Goal: Task Accomplishment & Management: Complete application form

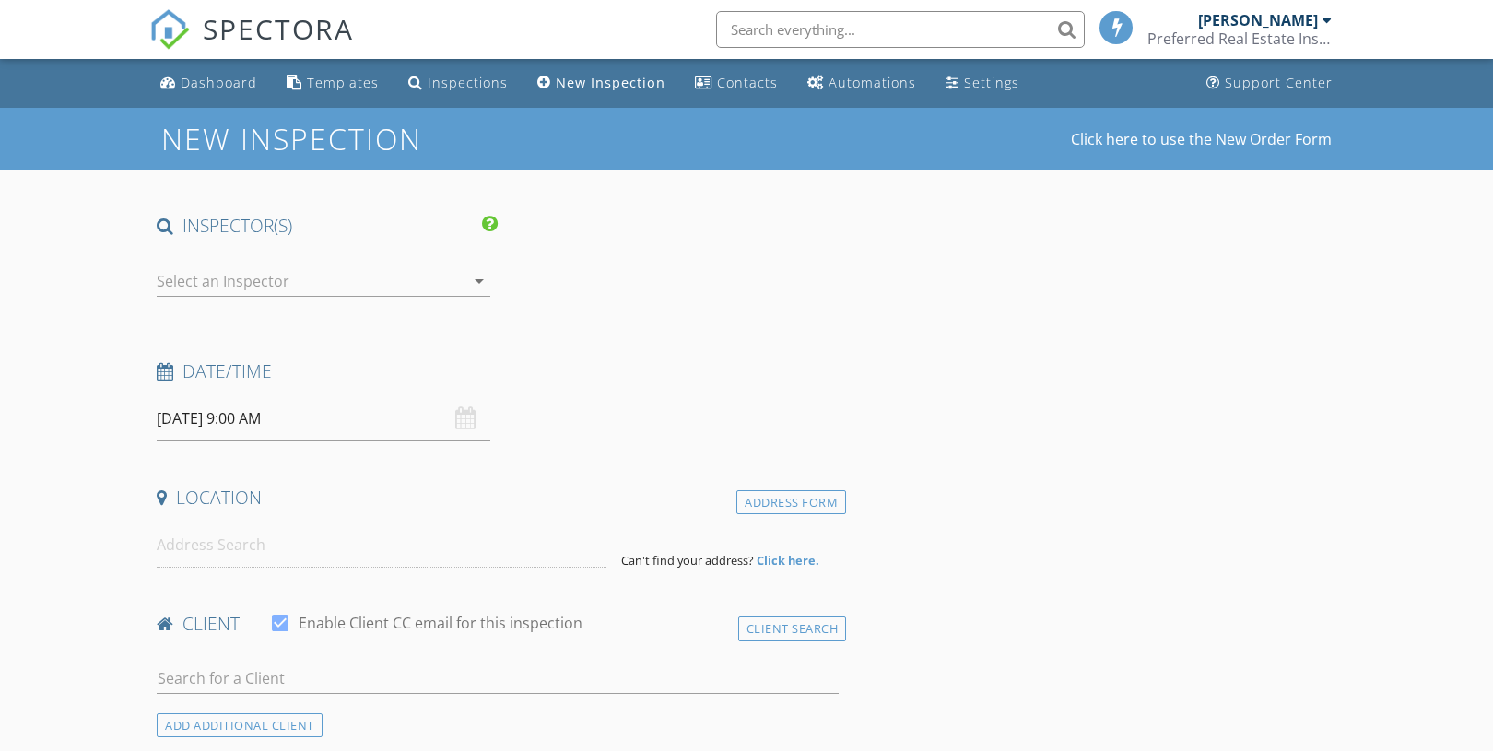
select select "7"
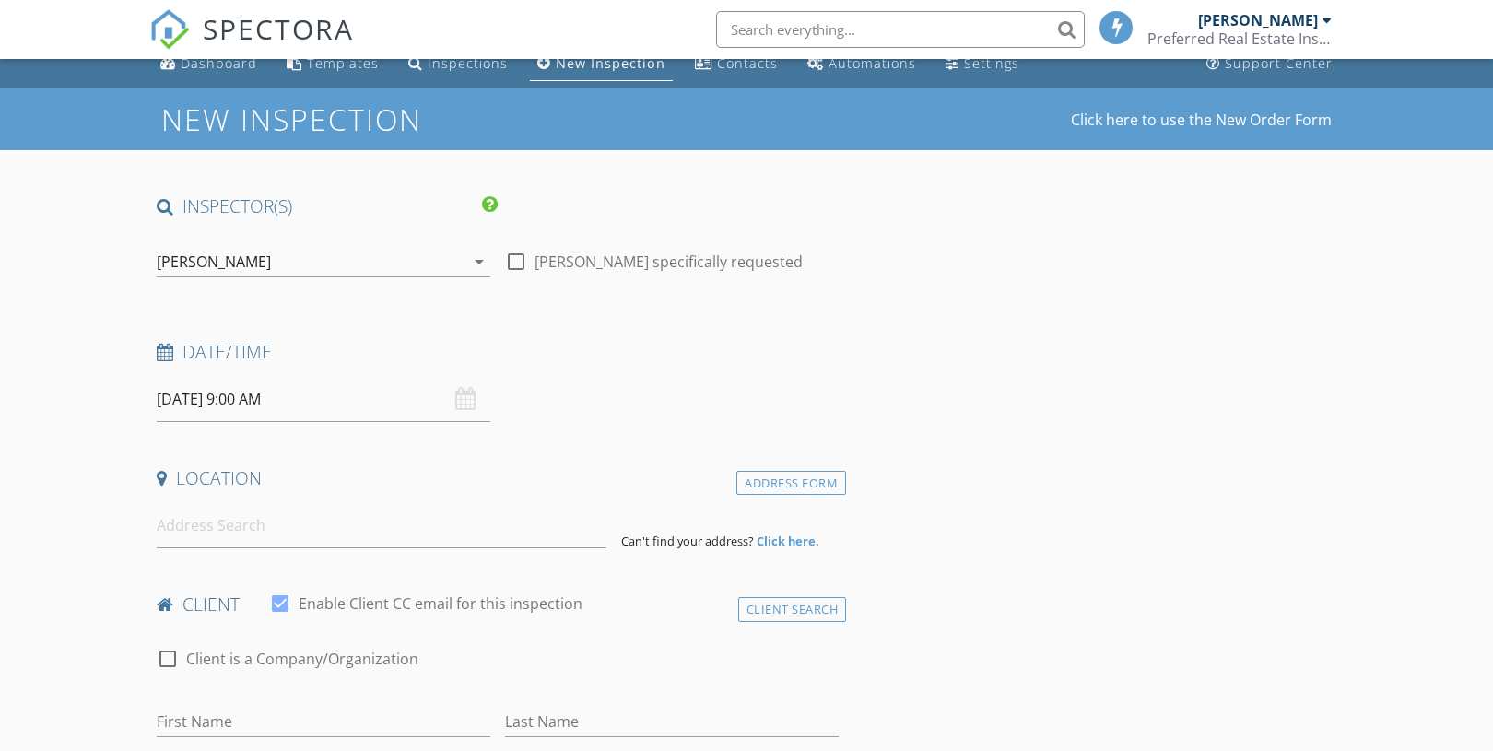
scroll to position [18, 0]
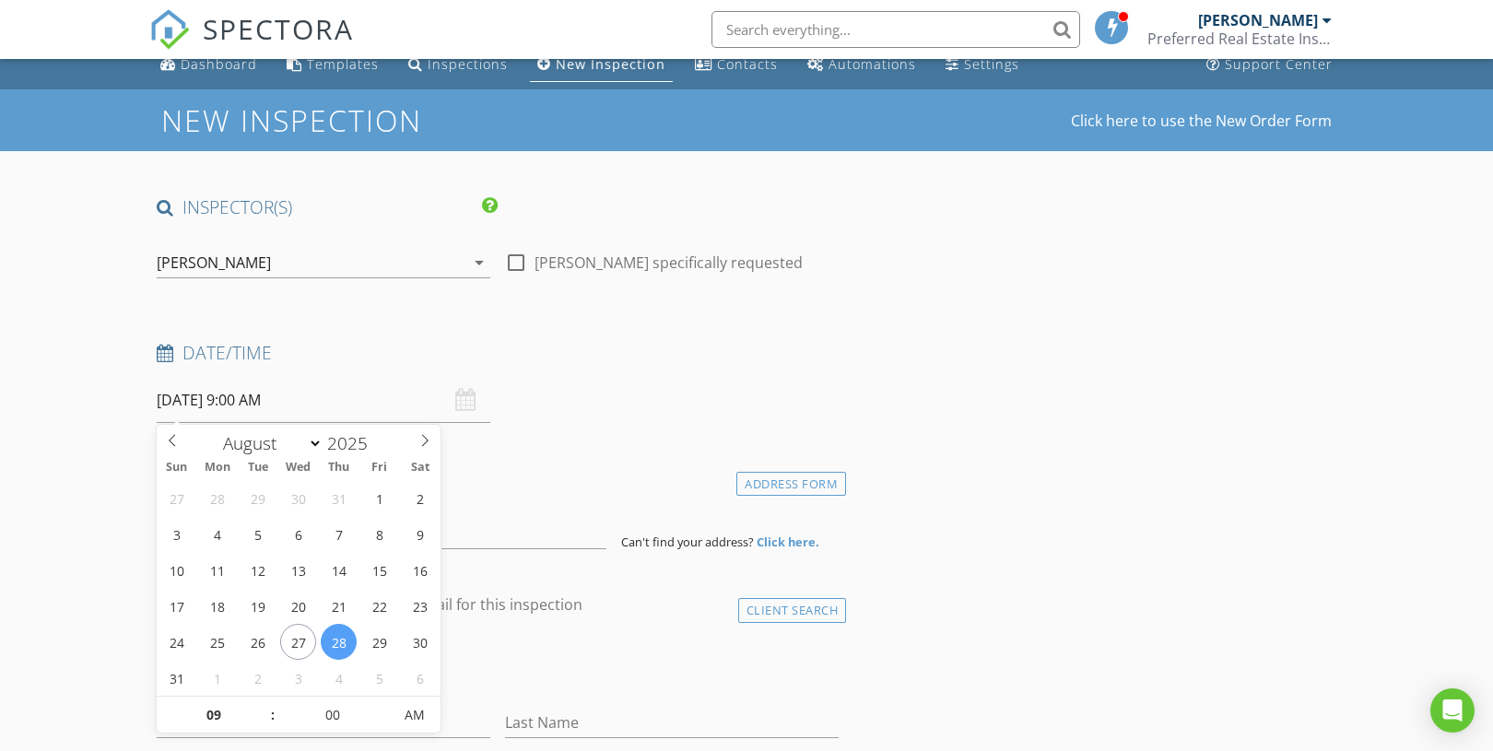
click at [218, 402] on input "[DATE] 9:00 AM" at bounding box center [324, 400] width 334 height 45
type input "08/28/2025 8:00 AM"
type input "08"
click at [261, 721] on span at bounding box center [263, 724] width 13 height 18
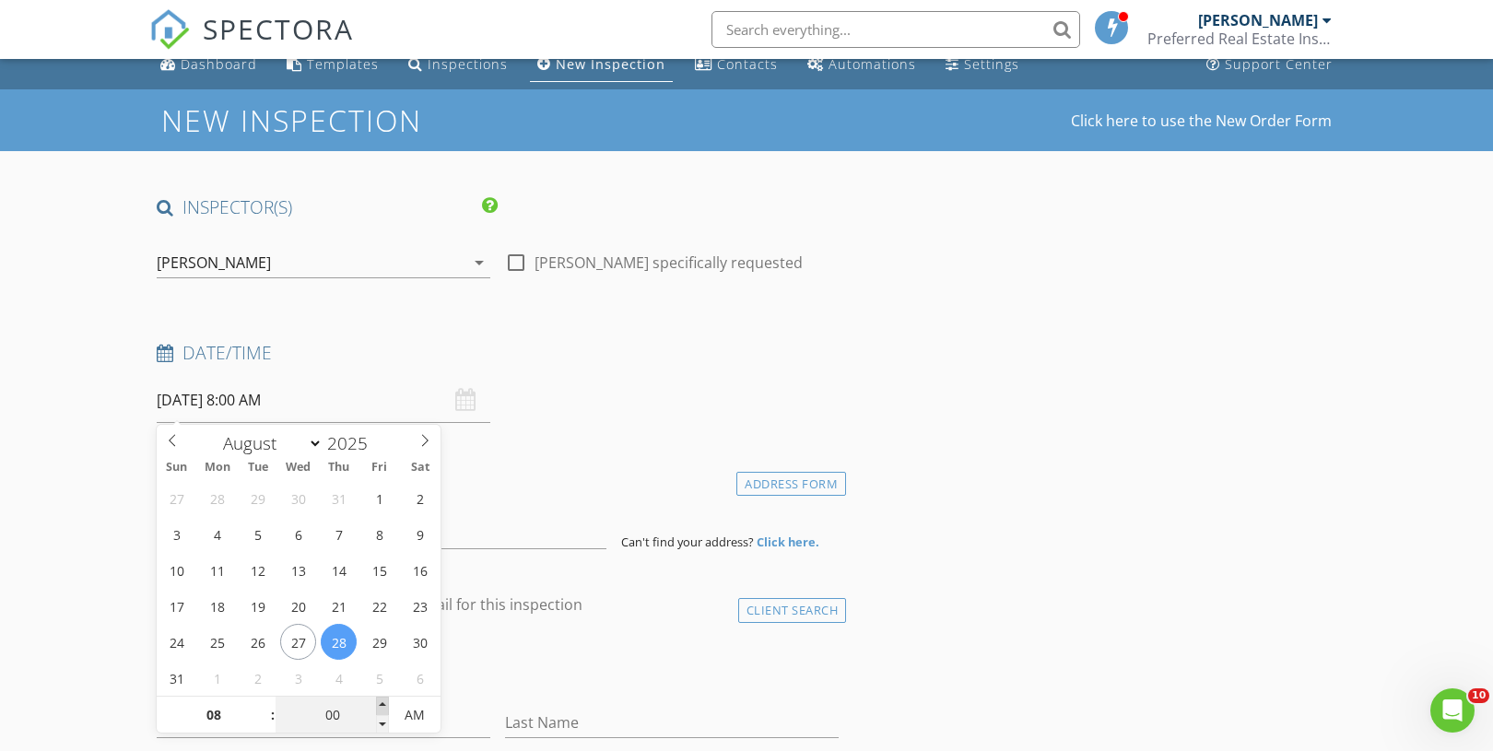
type input "08/28/2025 8:05 AM"
type input "05"
click at [383, 701] on span at bounding box center [382, 706] width 13 height 18
type input "08/28/2025 8:10 AM"
type input "10"
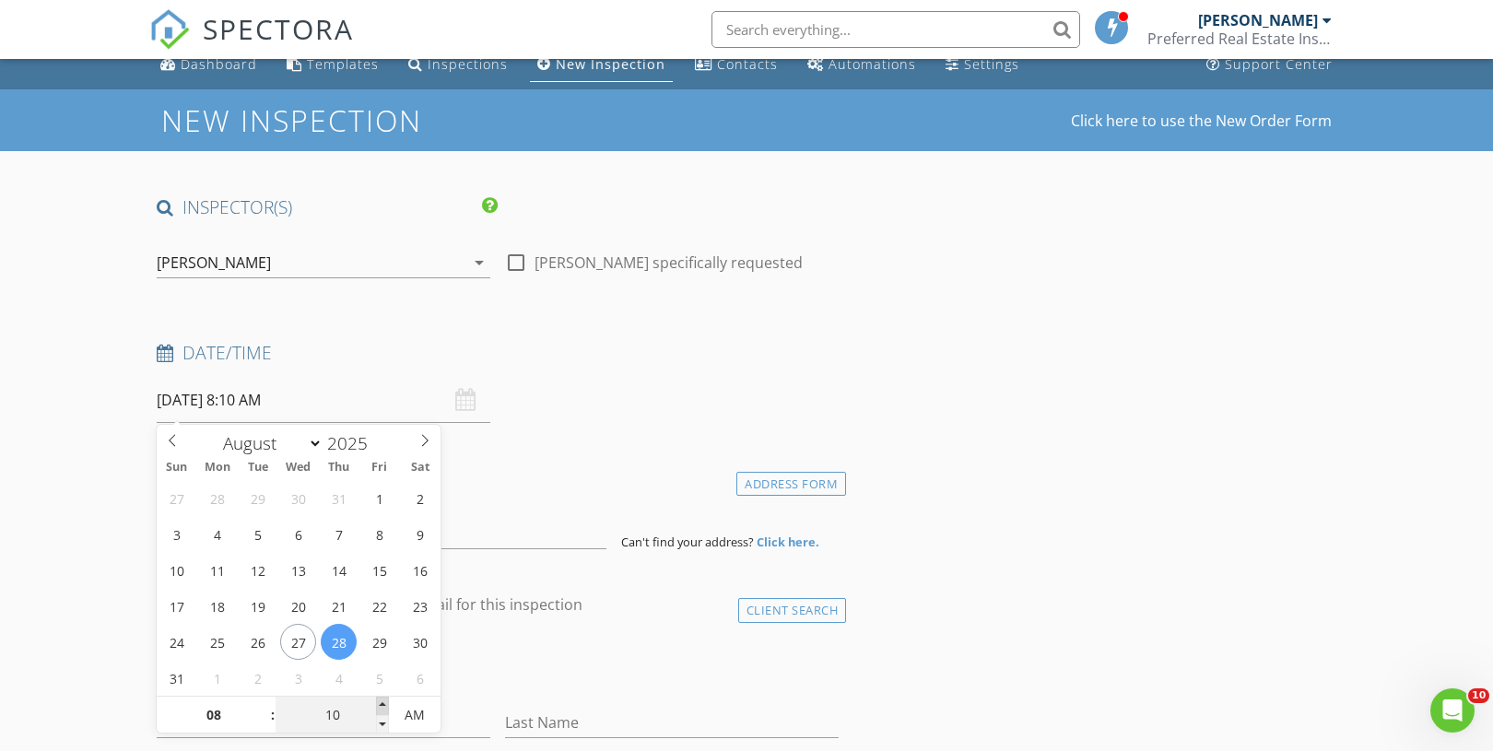
click at [383, 701] on span at bounding box center [382, 706] width 13 height 18
type input "08/28/2025 8:15 AM"
type input "15"
click at [383, 701] on span at bounding box center [382, 706] width 13 height 18
type input "08/28/2025 8:20 AM"
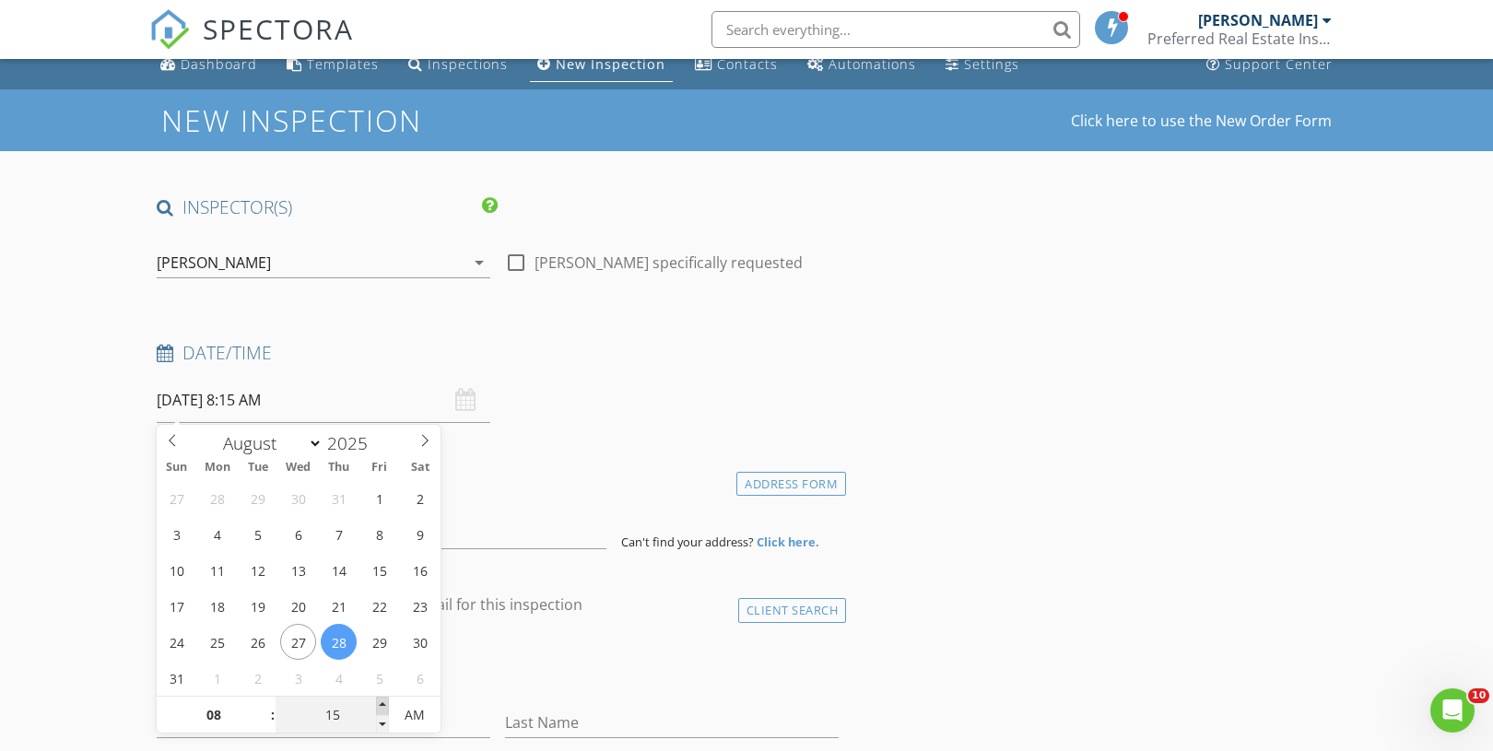
type input "20"
click at [383, 701] on span at bounding box center [382, 706] width 13 height 18
type input "08/28/2025 8:25 AM"
type input "25"
click at [383, 701] on span at bounding box center [382, 706] width 13 height 18
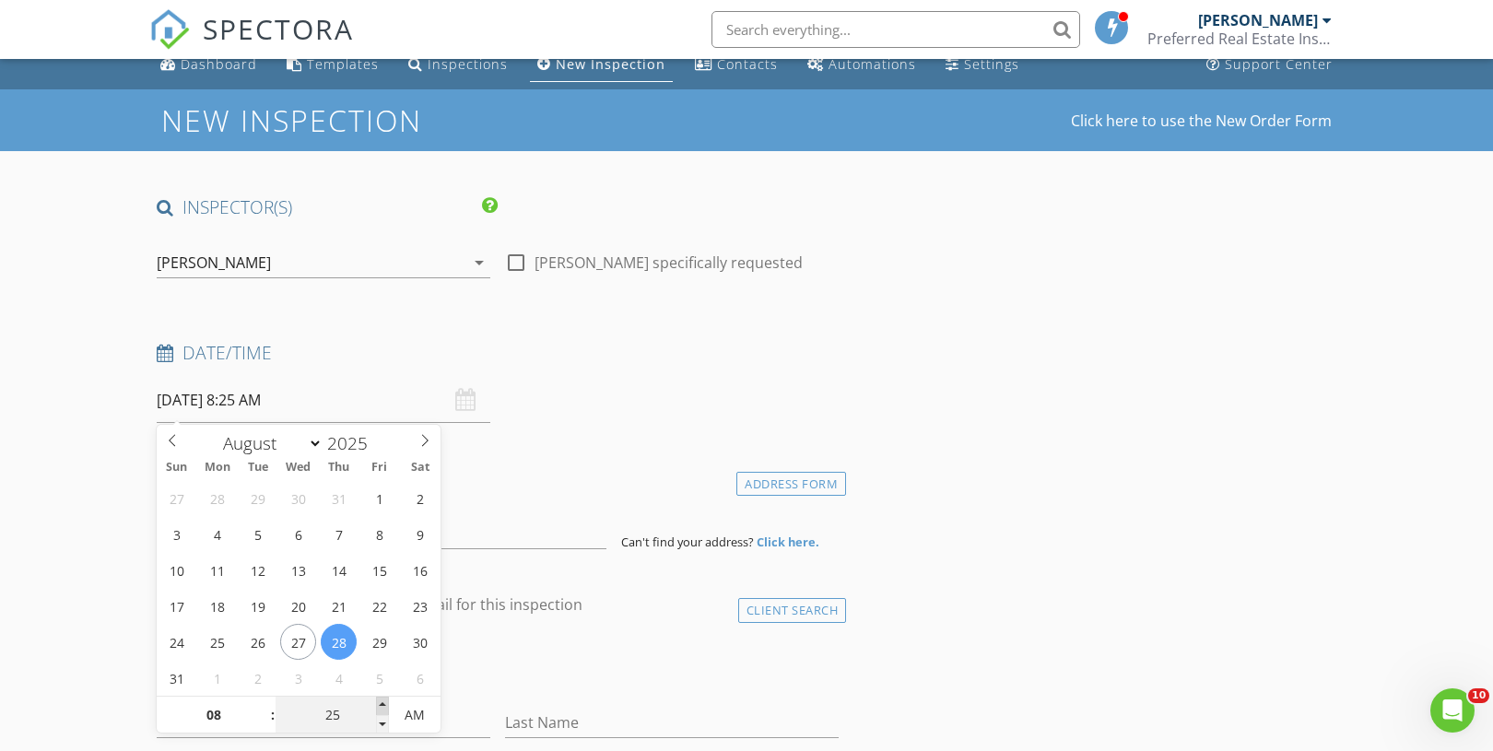
type input "[DATE] 8:30 AM"
type input "30"
click at [383, 701] on span at bounding box center [382, 706] width 13 height 18
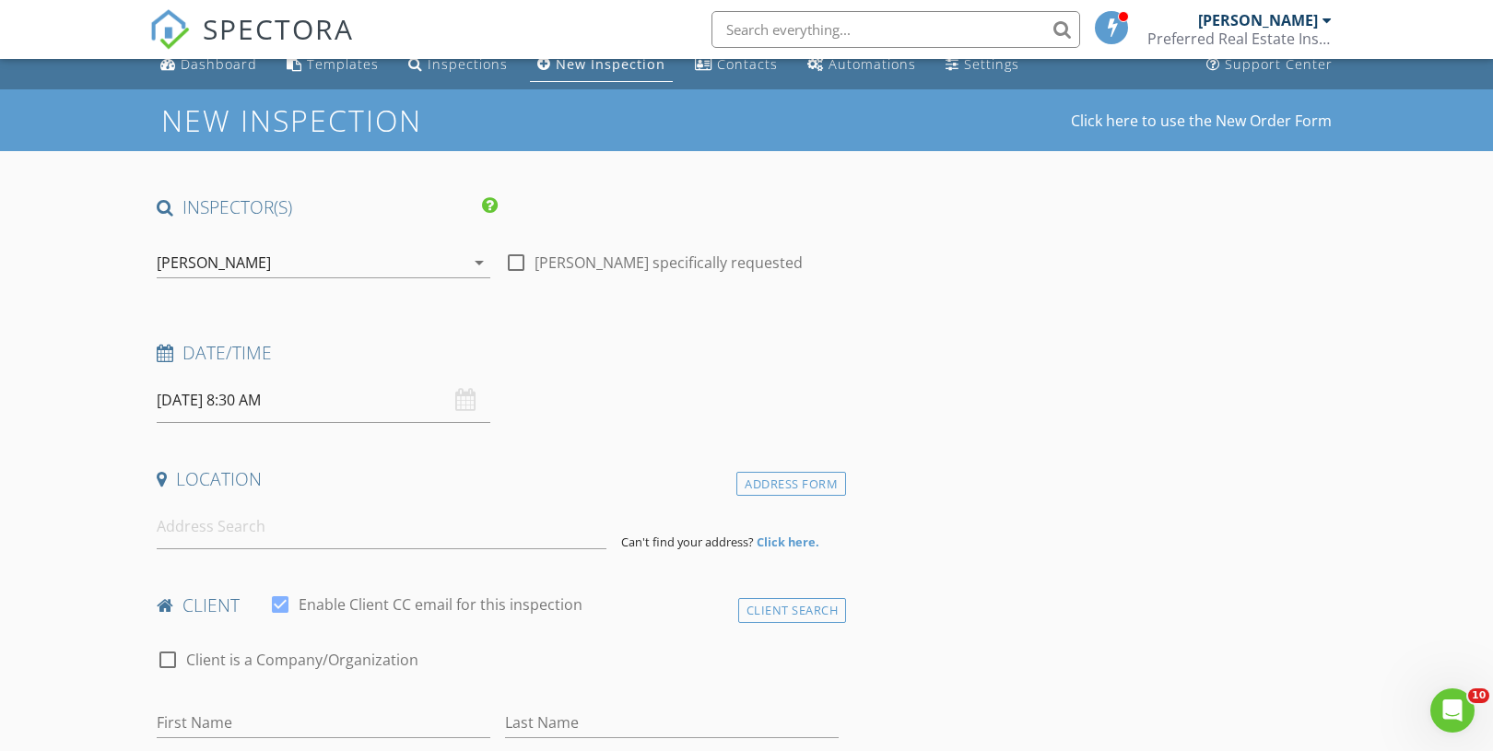
click at [182, 547] on input at bounding box center [382, 526] width 450 height 45
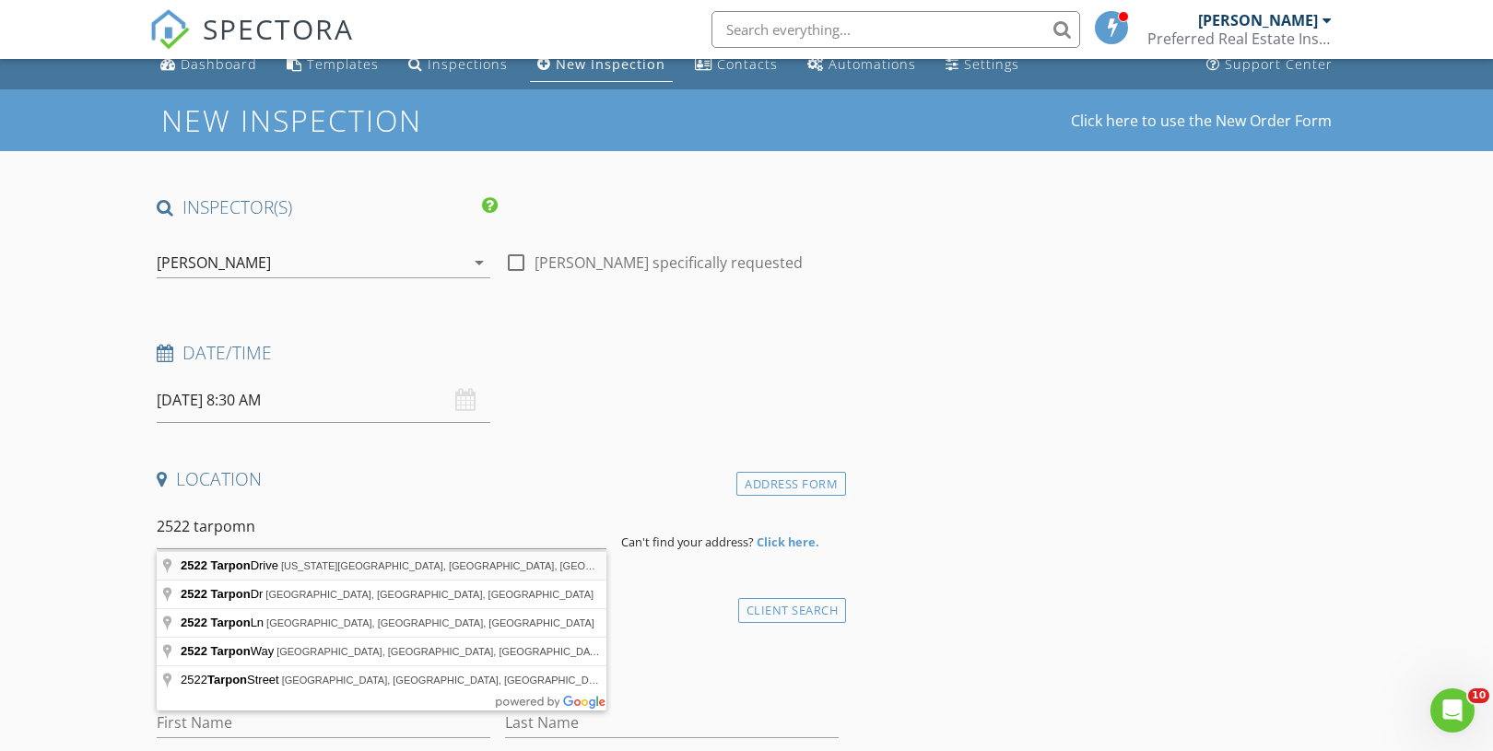
type input "2522 Tarpon Drive, Texas City, TX, USA"
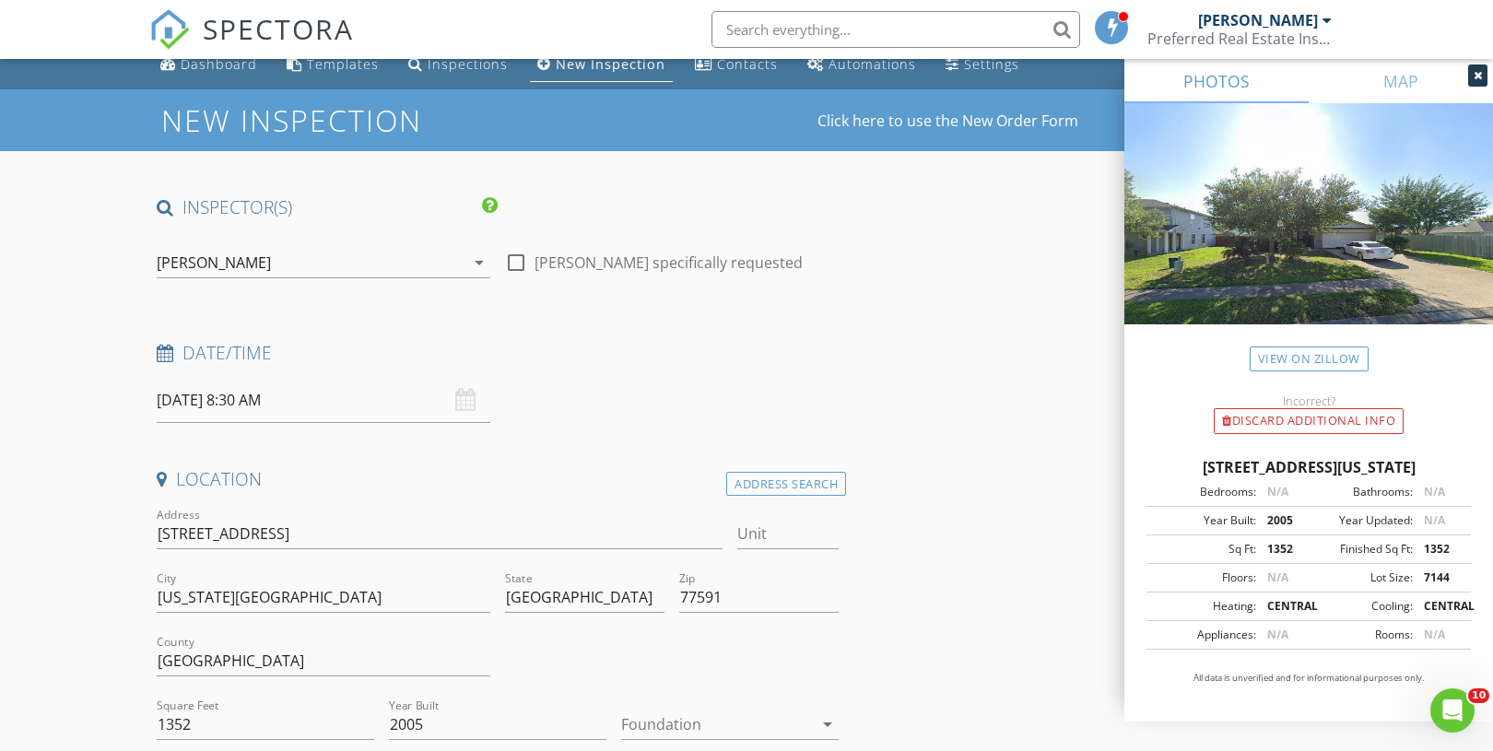
scroll to position [217, 0]
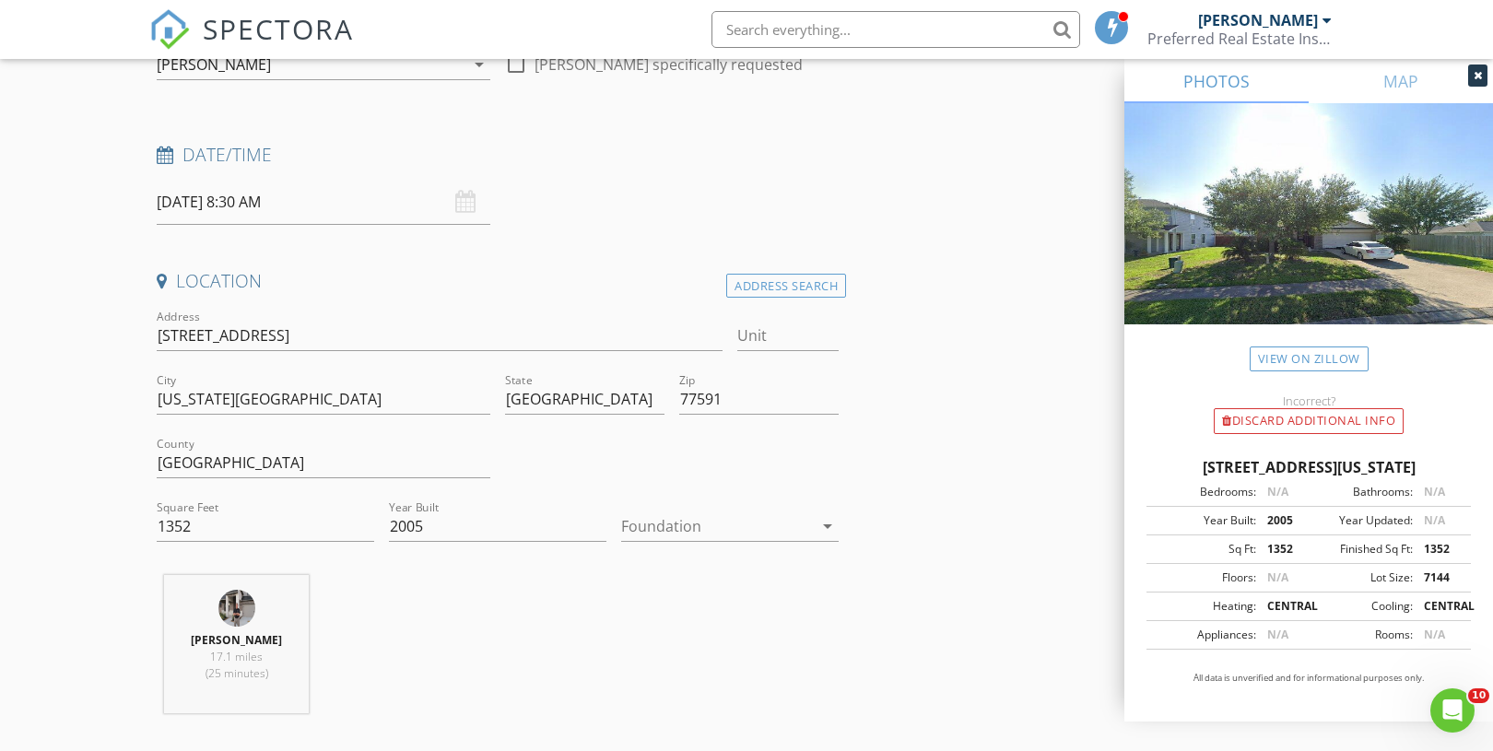
click at [670, 540] on div at bounding box center [717, 526] width 192 height 29
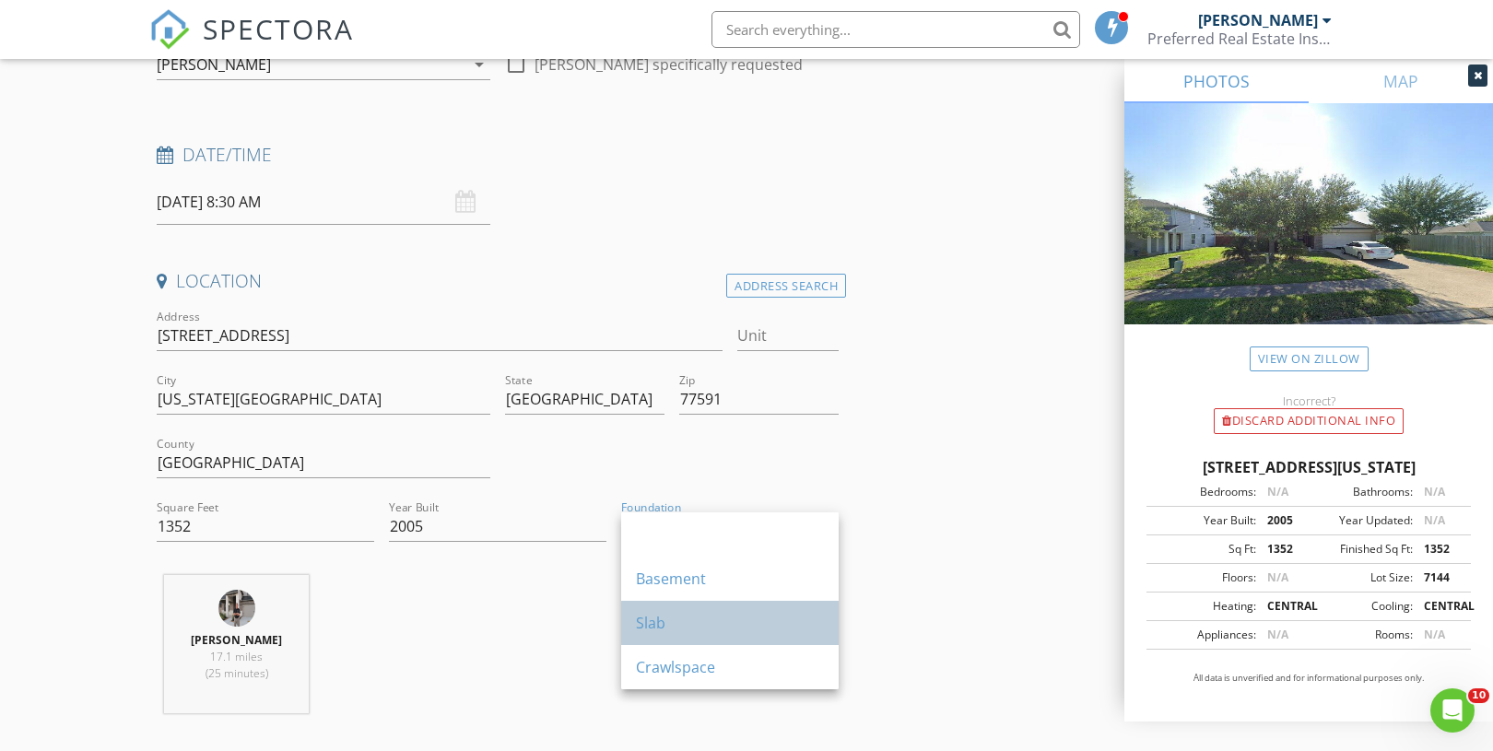
click at [665, 623] on div "Slab" at bounding box center [730, 623] width 188 height 22
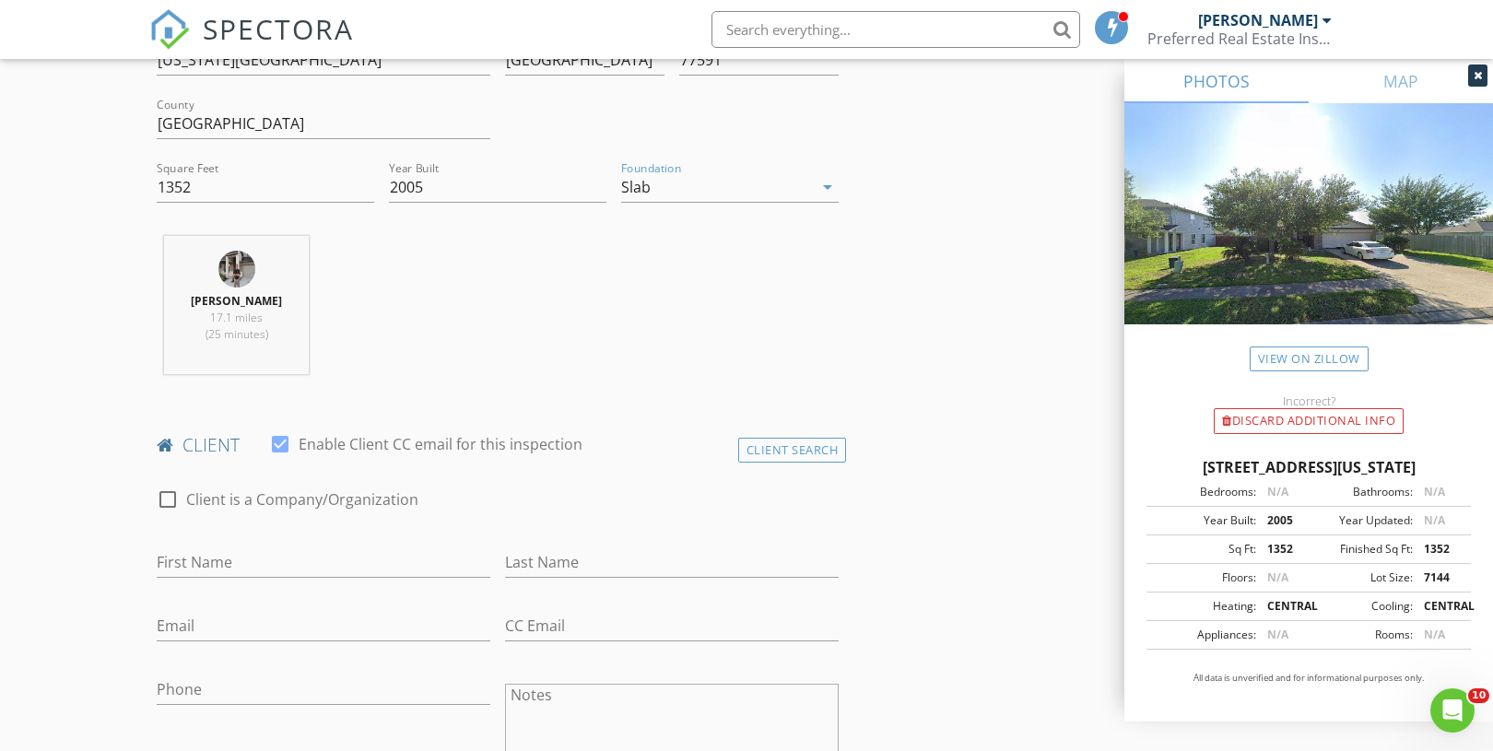
scroll to position [558, 0]
click at [212, 570] on input "First Name" at bounding box center [324, 561] width 334 height 30
type input "shiann"
type input "[PERSON_NAME]"
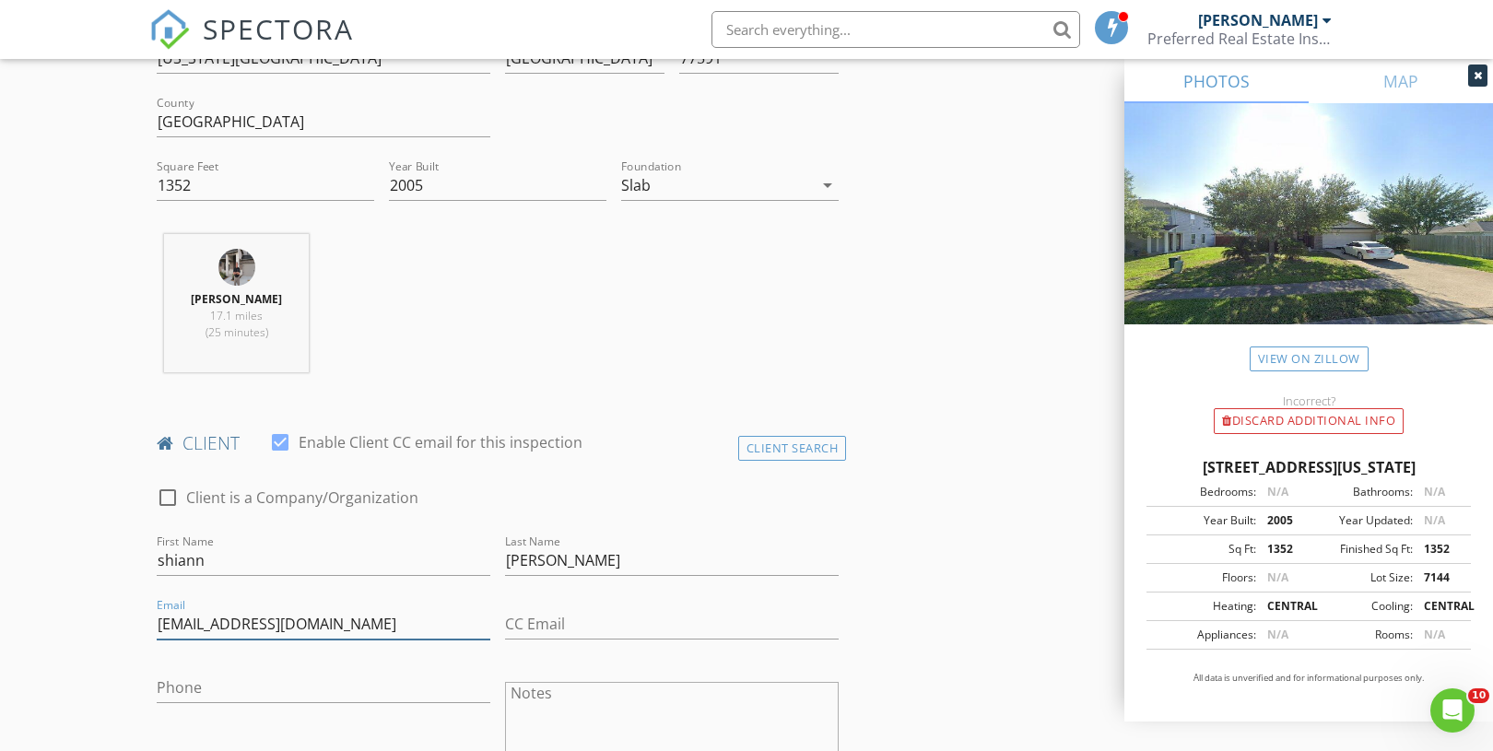
type input "[EMAIL_ADDRESS][DOMAIN_NAME]"
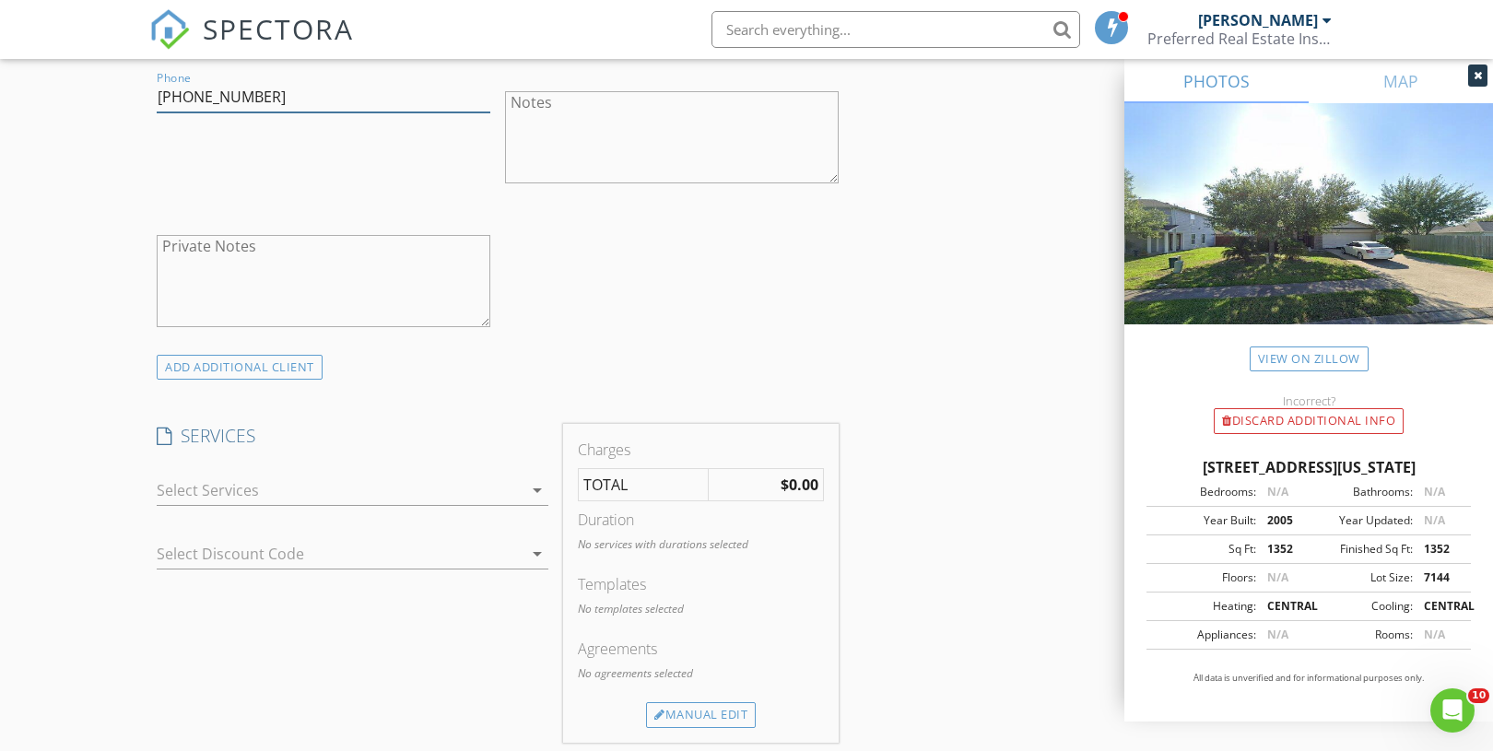
scroll to position [1149, 0]
type input "[PHONE_NUMBER]"
click at [178, 477] on div at bounding box center [340, 489] width 366 height 29
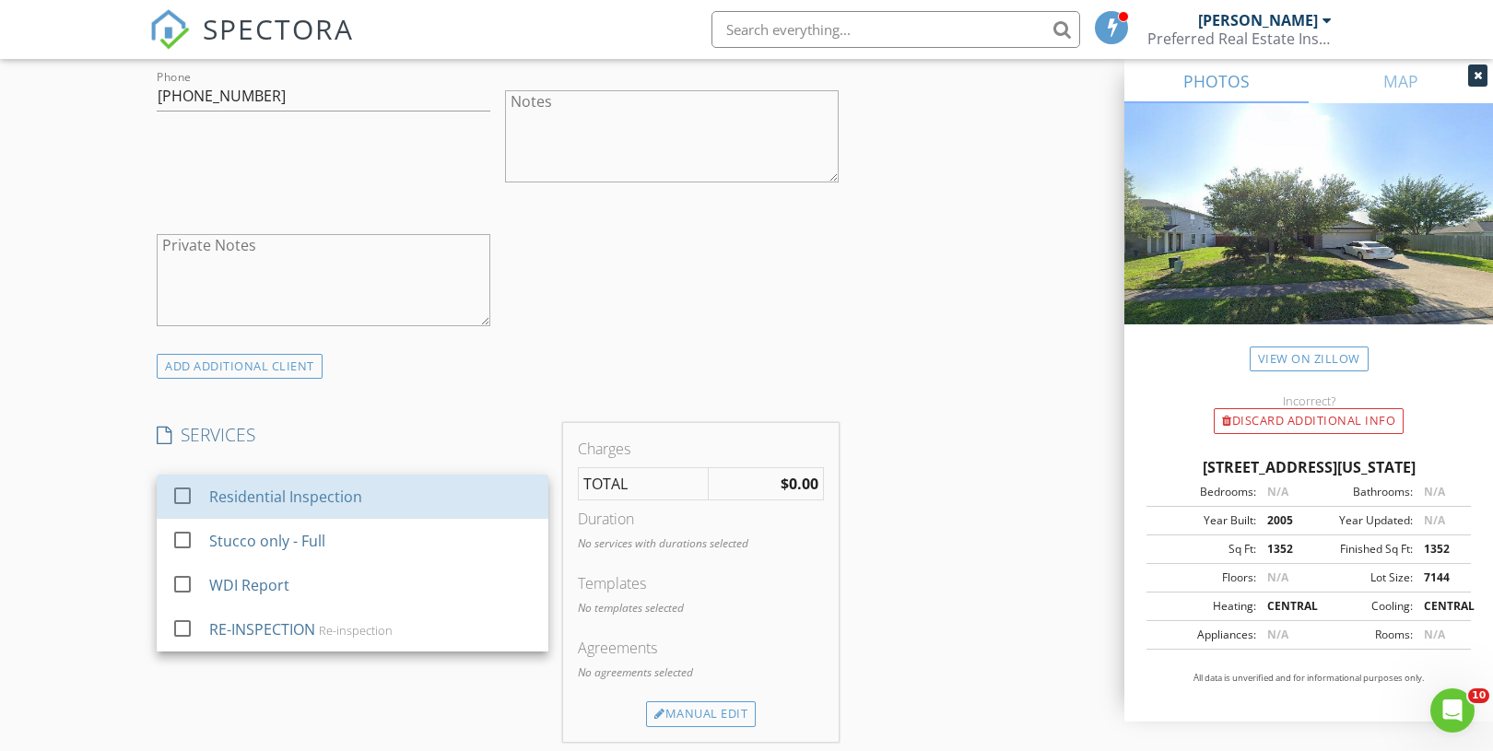
click at [178, 477] on div "check_box_outline_blank" at bounding box center [186, 497] width 30 height 41
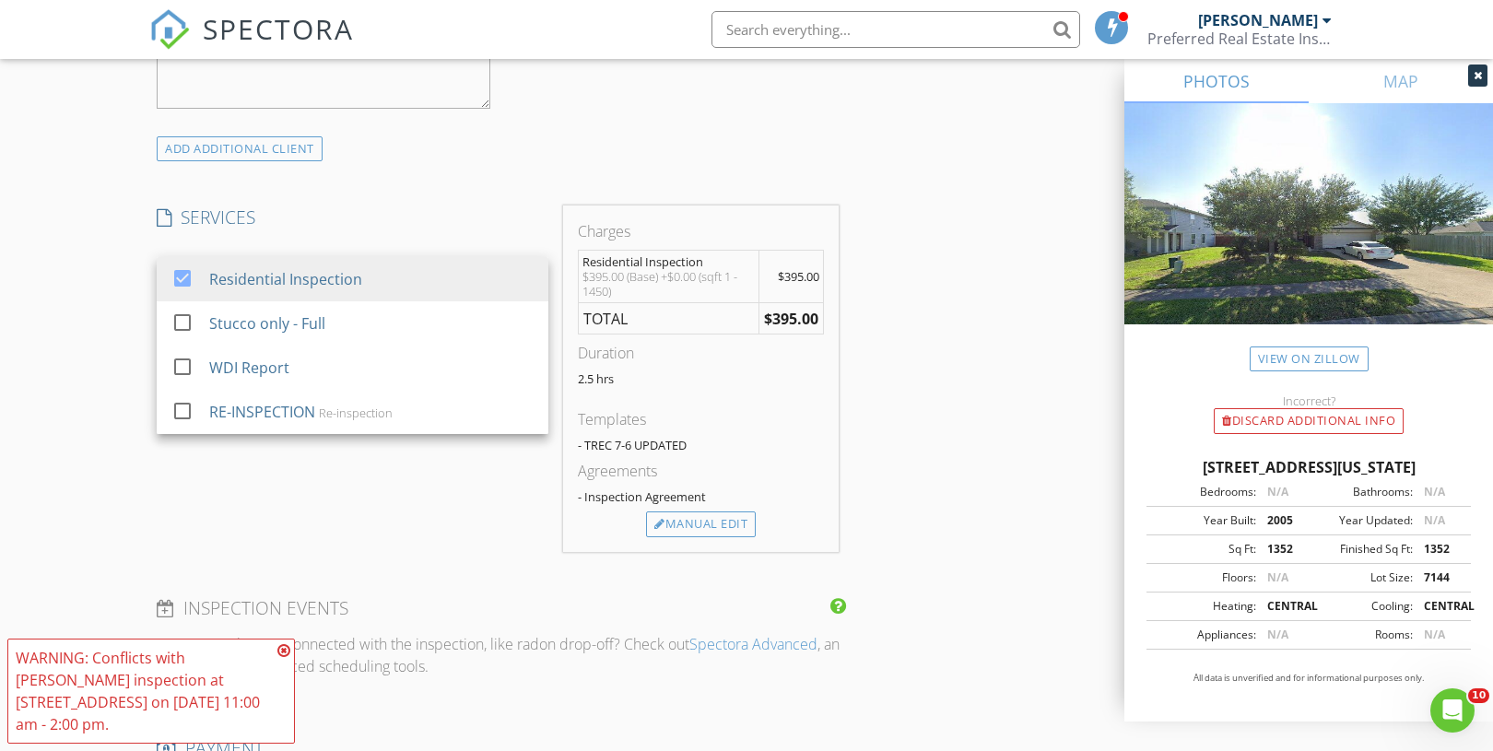
scroll to position [1383, 0]
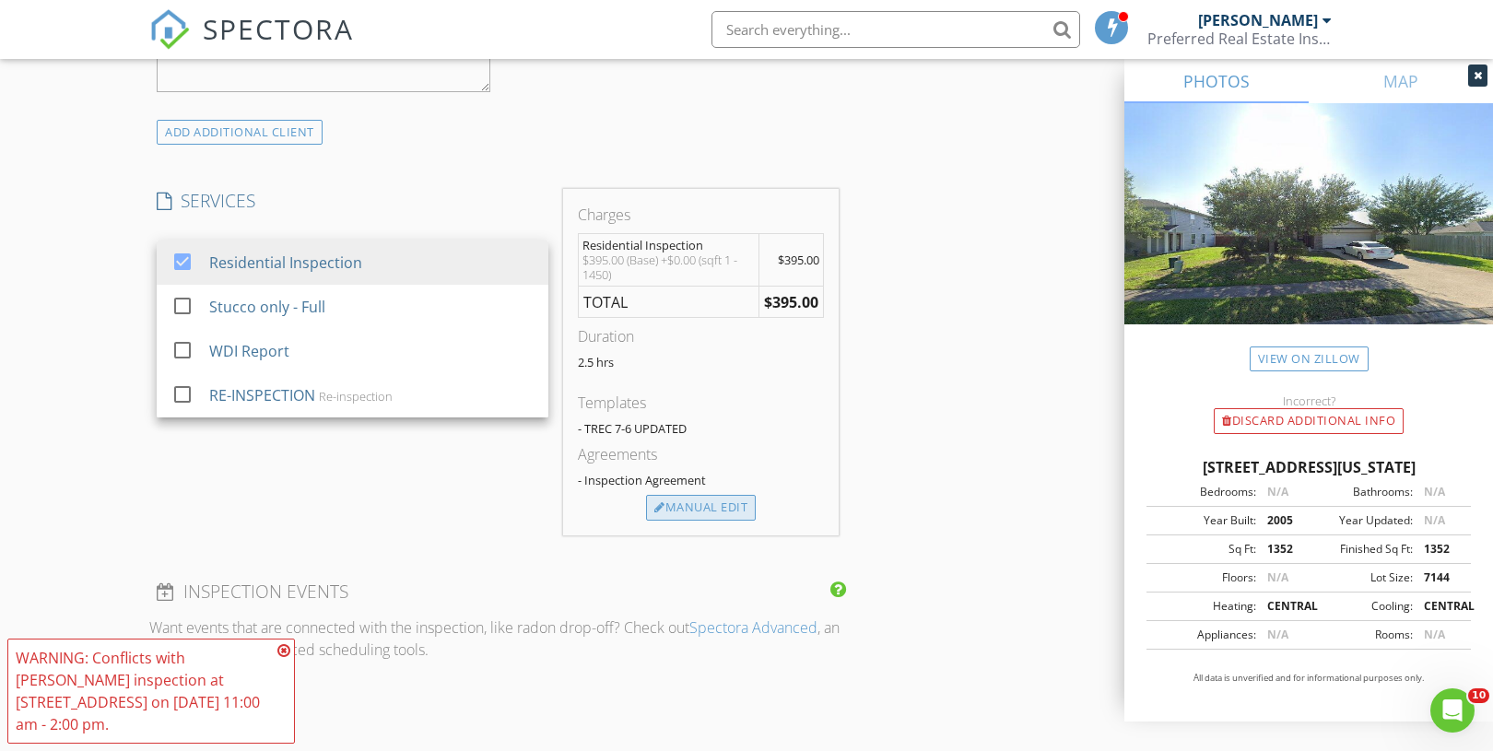
click at [737, 513] on div "Manual Edit" at bounding box center [701, 508] width 110 height 26
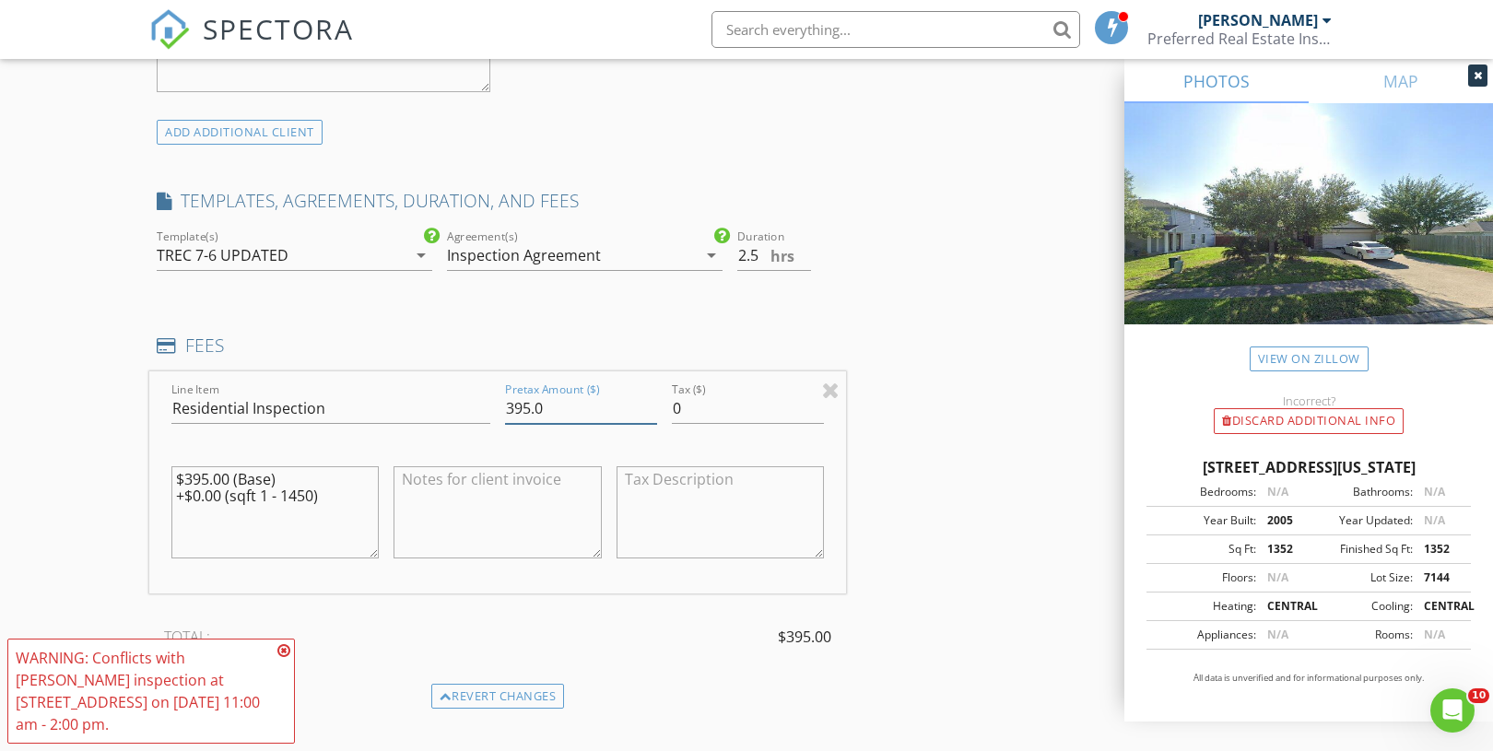
click at [527, 412] on input "395.0" at bounding box center [581, 409] width 152 height 30
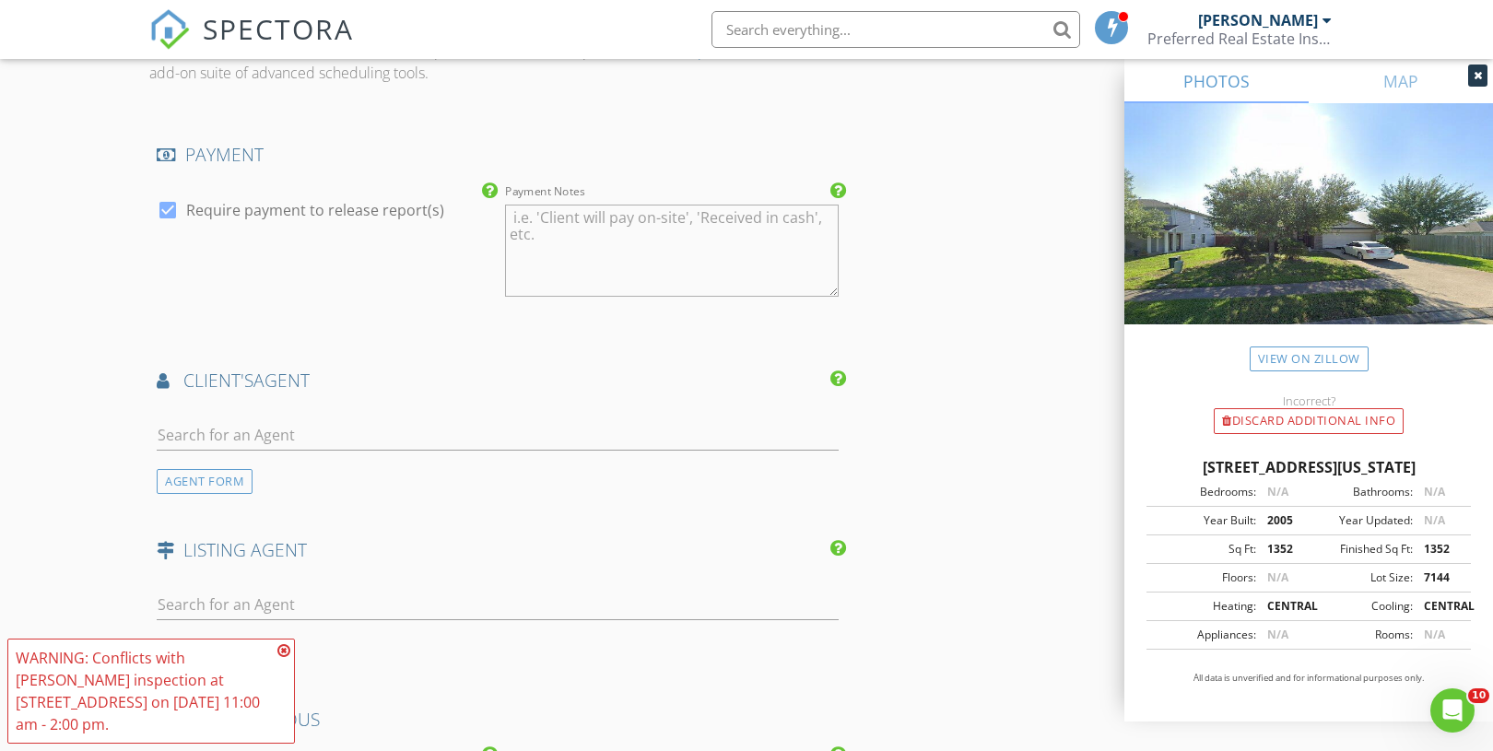
scroll to position [2144, 0]
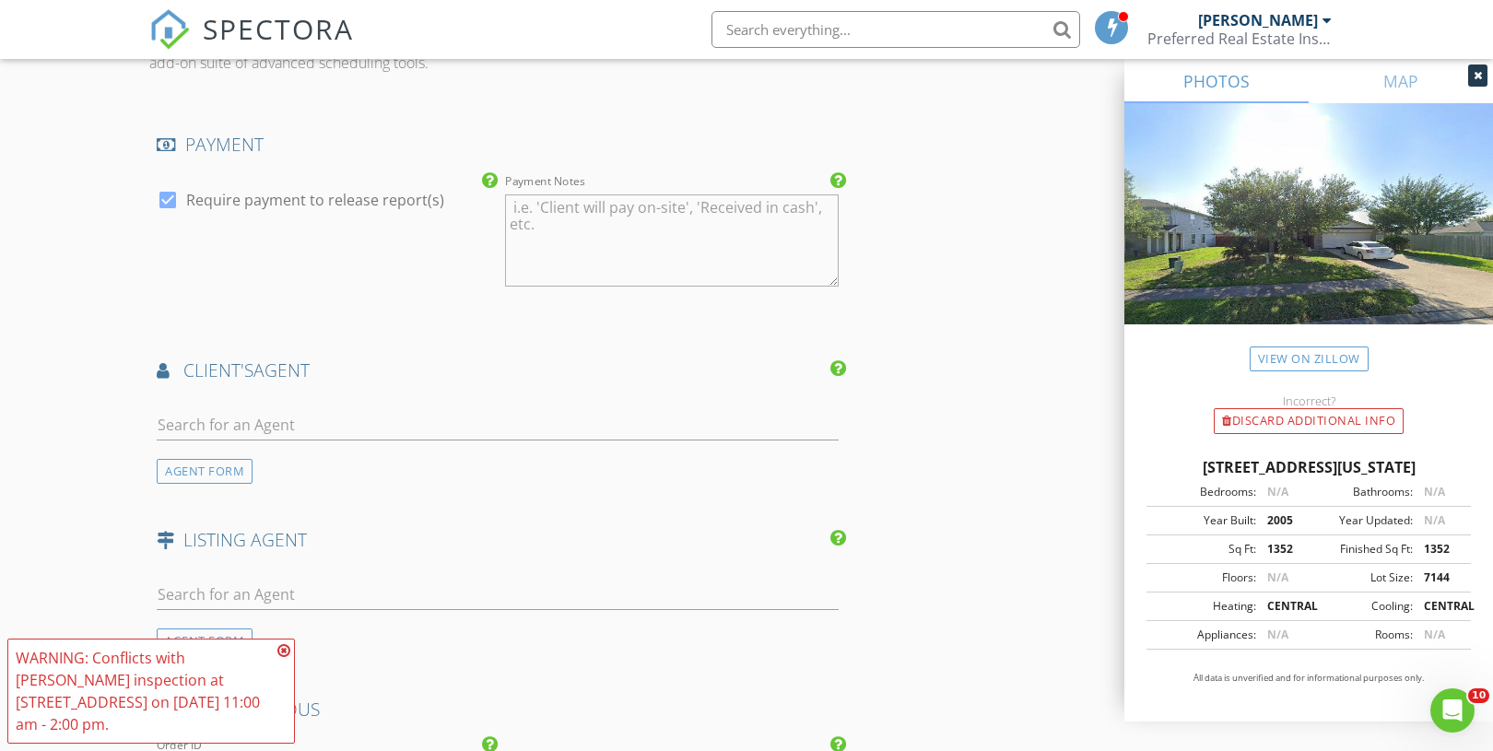
type input "50.0"
click at [185, 430] on input "text" at bounding box center [498, 425] width 682 height 30
type input "yesen"
click at [240, 477] on div "Rose Above Realty" at bounding box center [266, 476] width 114 height 15
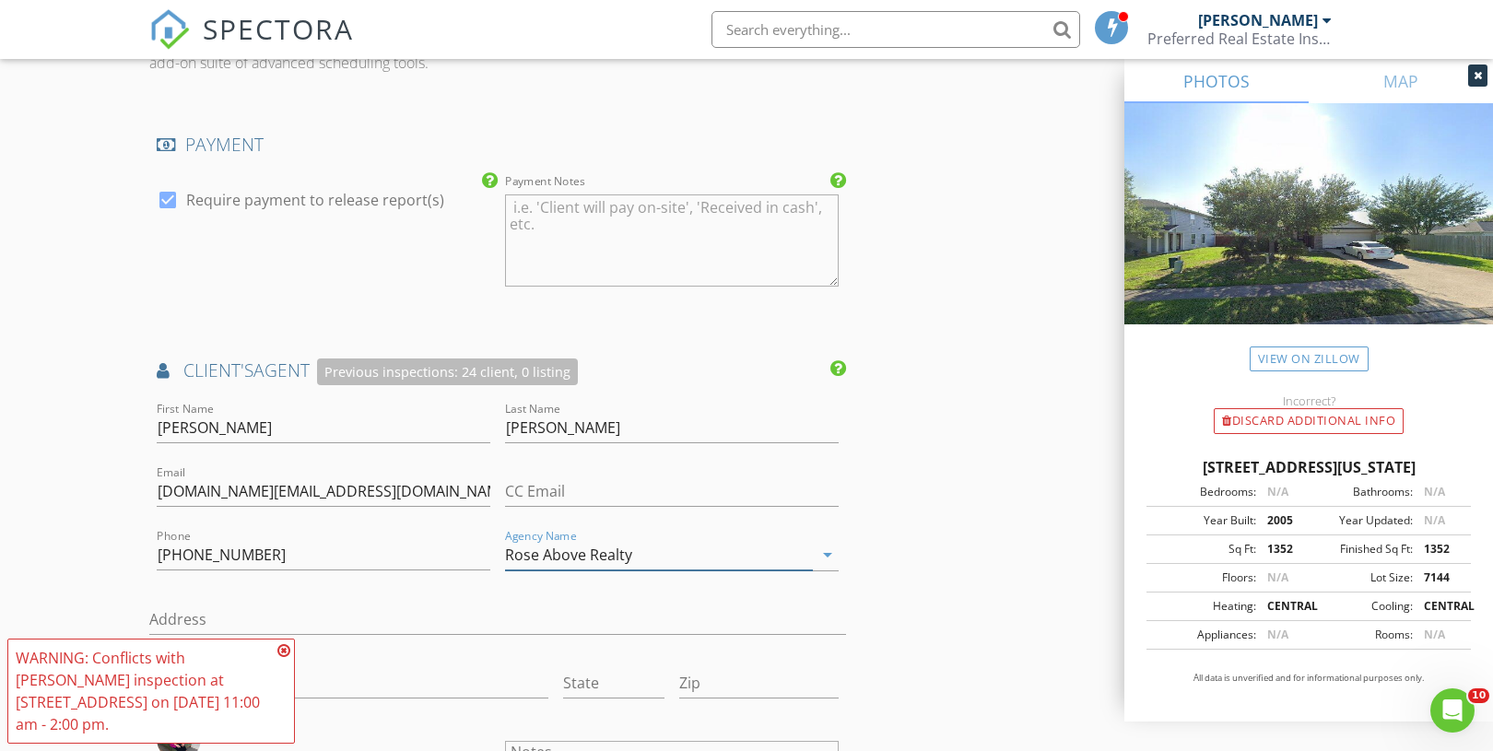
click at [652, 562] on input "Rose Above Realty" at bounding box center [659, 555] width 308 height 30
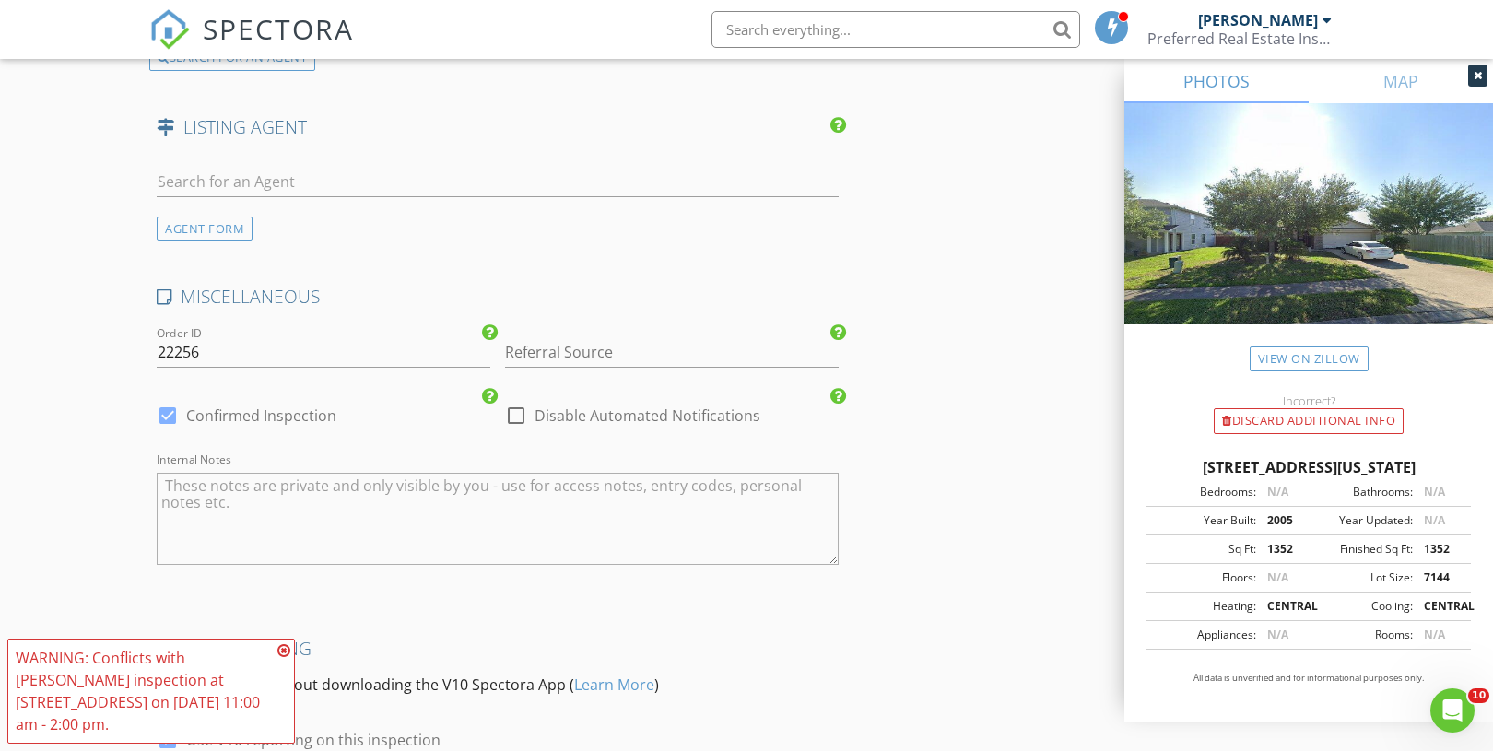
scroll to position [3279, 0]
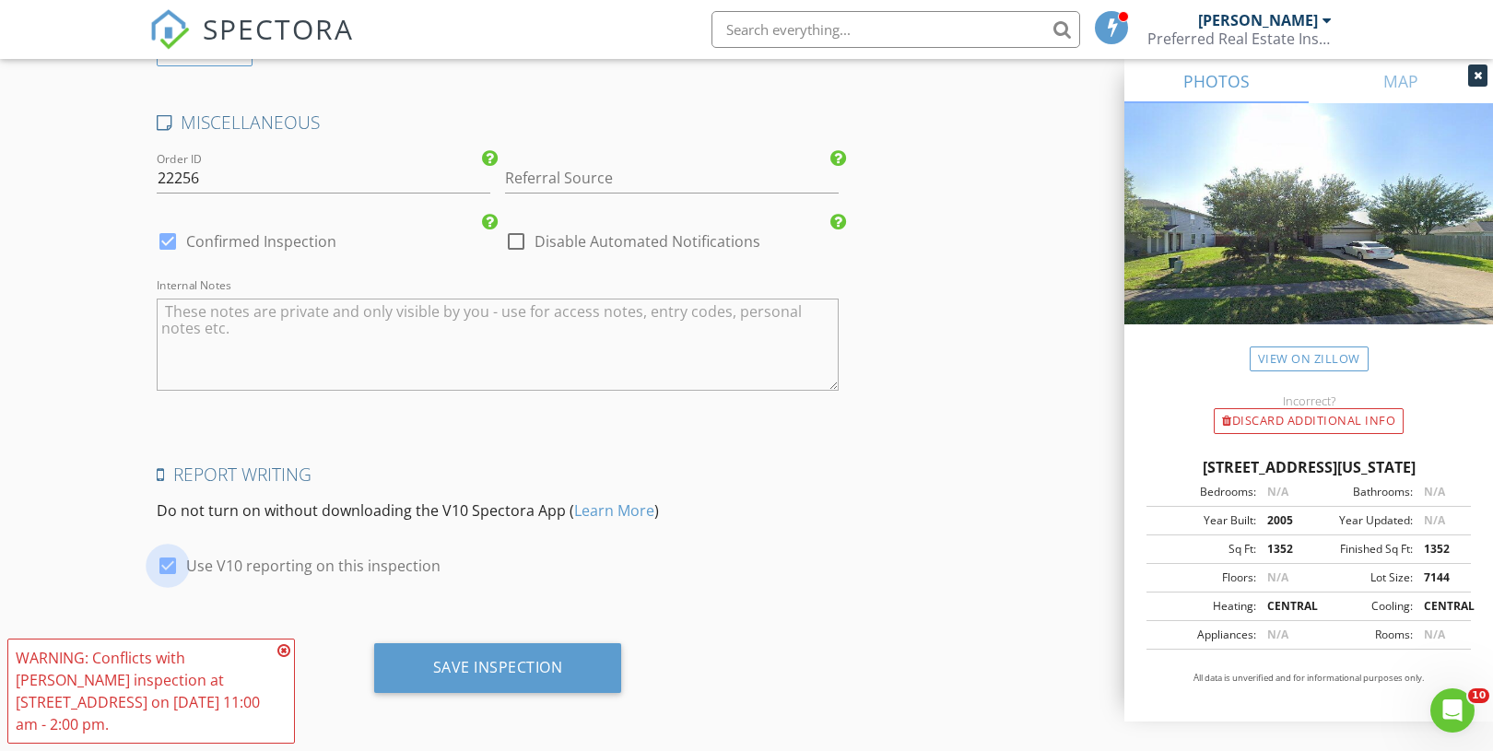
click at [164, 565] on div at bounding box center [167, 565] width 31 height 31
checkbox input "false"
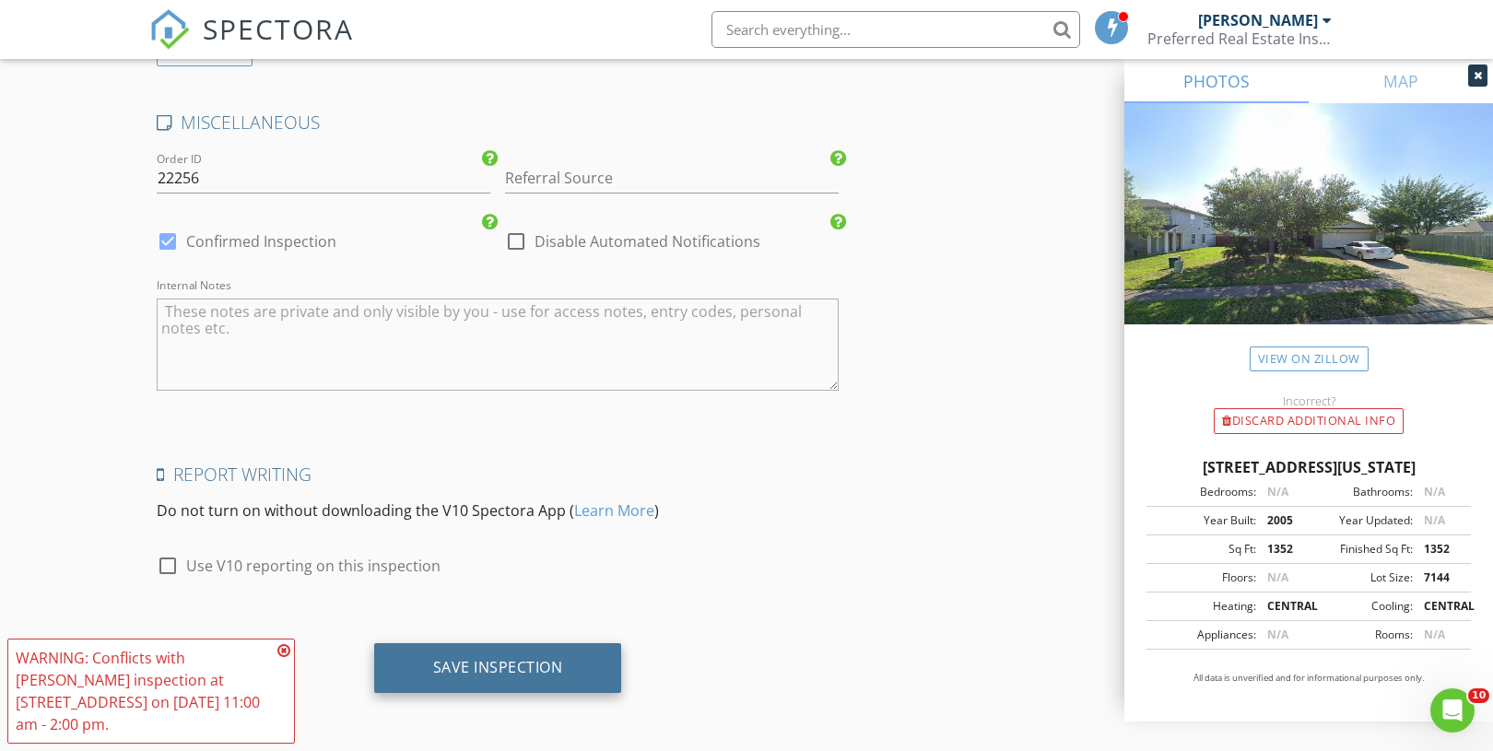
click at [522, 650] on div "Save Inspection" at bounding box center [498, 668] width 248 height 50
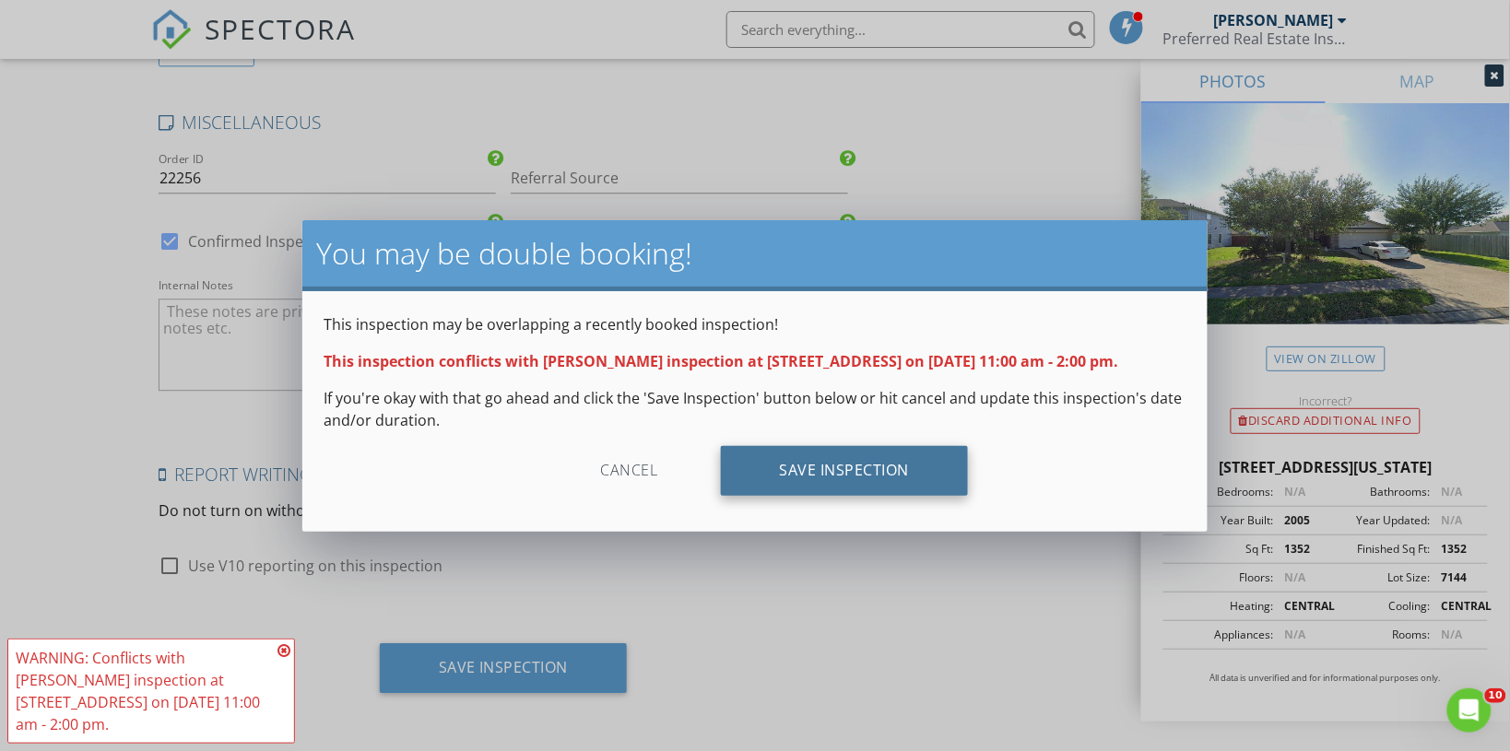
click at [858, 472] on div "Save Inspection" at bounding box center [845, 471] width 248 height 50
